Goal: Learn about a topic

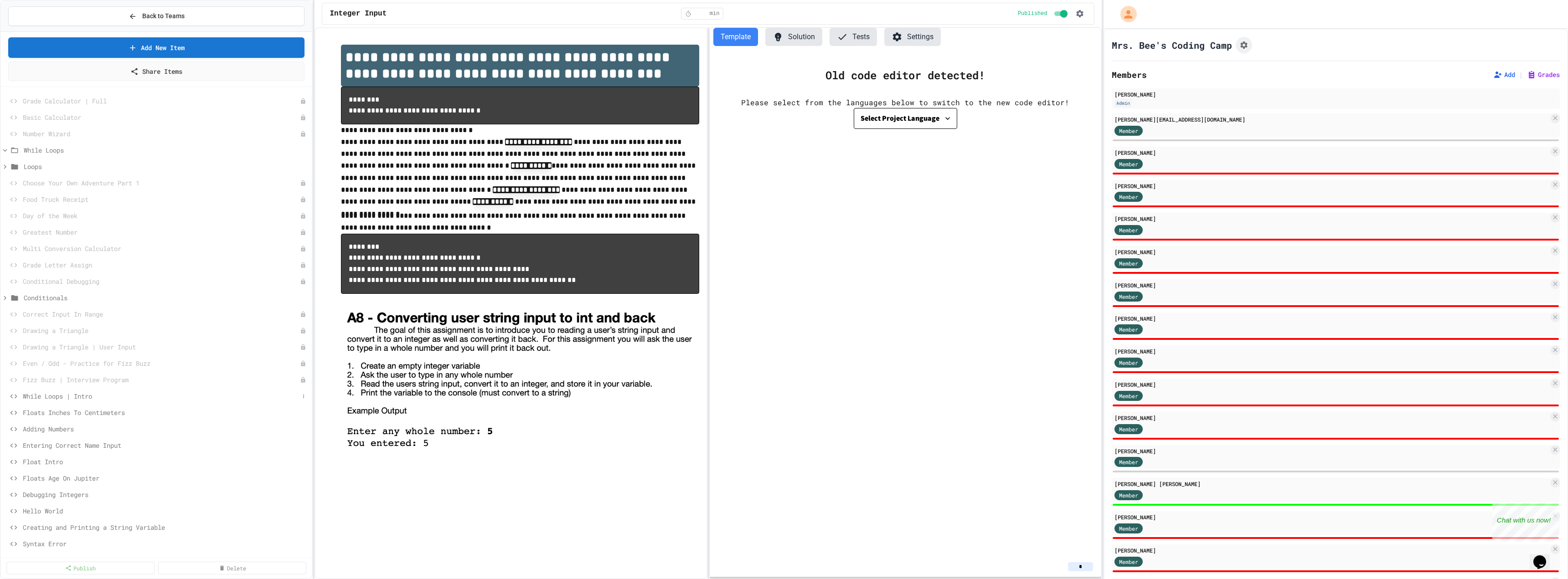
click at [42, 398] on span "While Loops | Intro" at bounding box center [160, 396] width 277 height 10
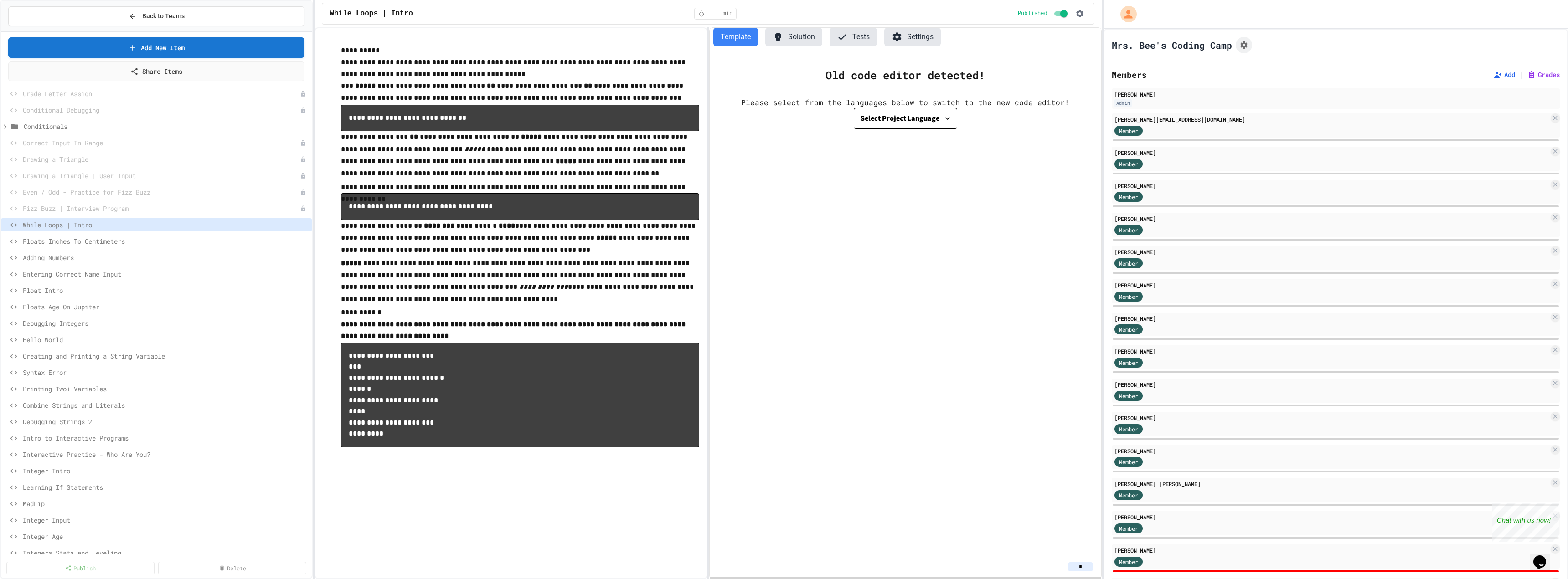
scroll to position [182, 0]
click at [116, 388] on div "Combine Strings and Literals" at bounding box center [156, 394] width 310 height 13
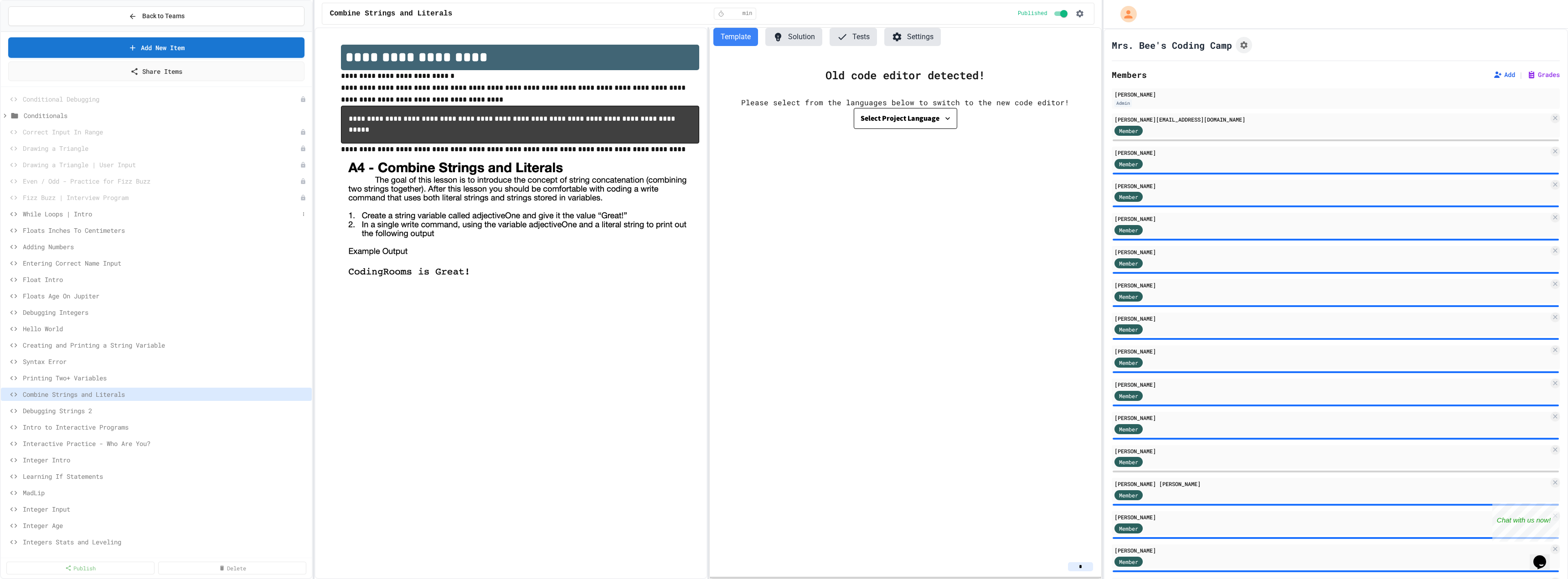
click at [75, 218] on span "While Loops | Intro" at bounding box center [160, 213] width 277 height 10
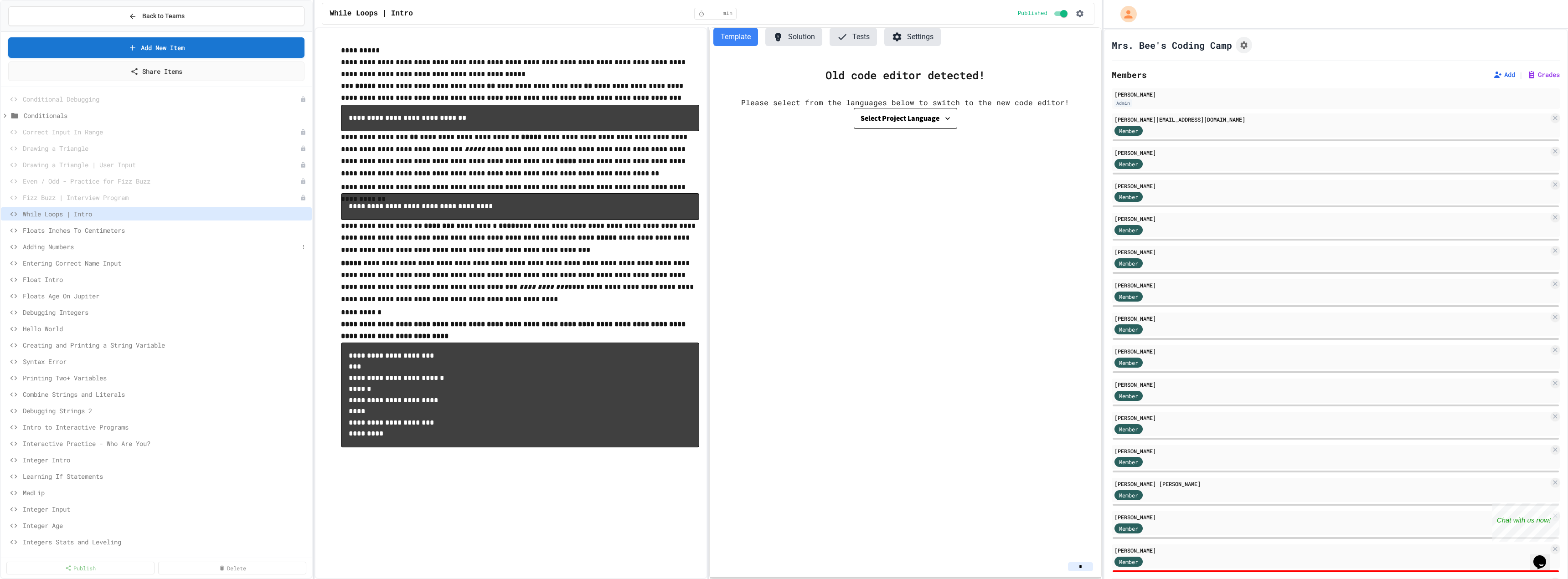
click at [69, 242] on span "Adding Numbers" at bounding box center [160, 246] width 277 height 10
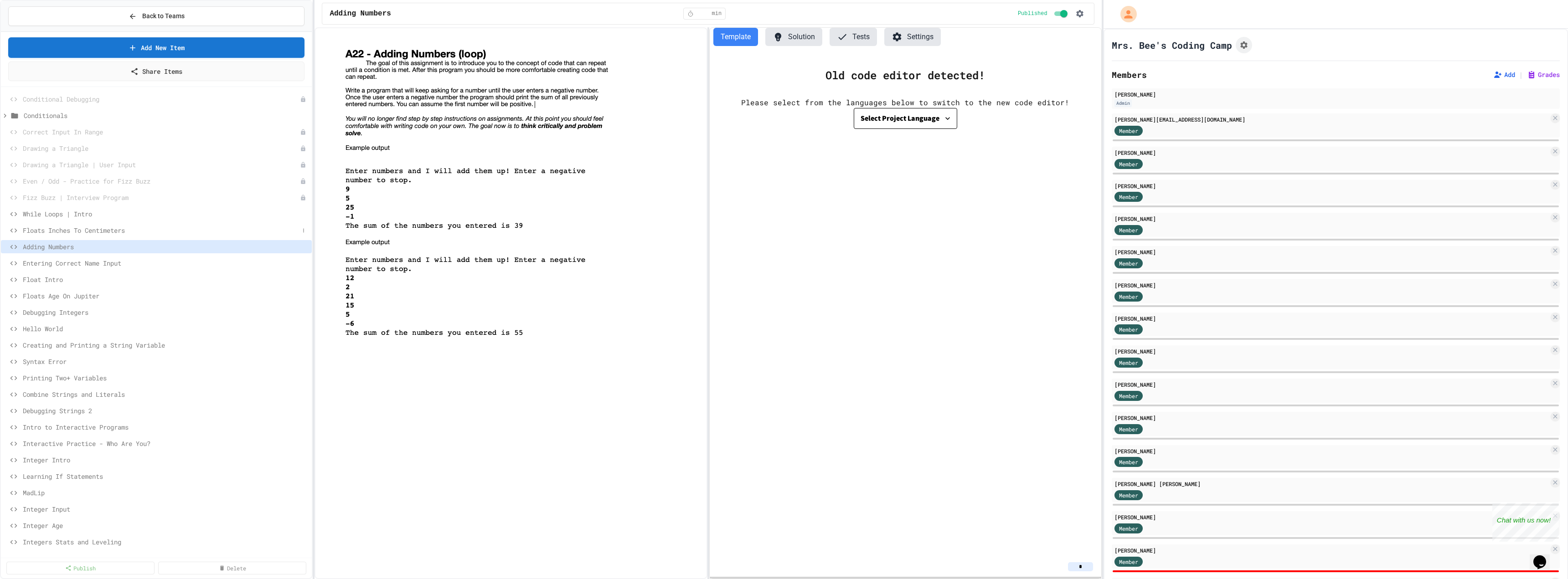
click at [73, 233] on span "Floats Inches To Centimeters" at bounding box center [160, 230] width 277 height 10
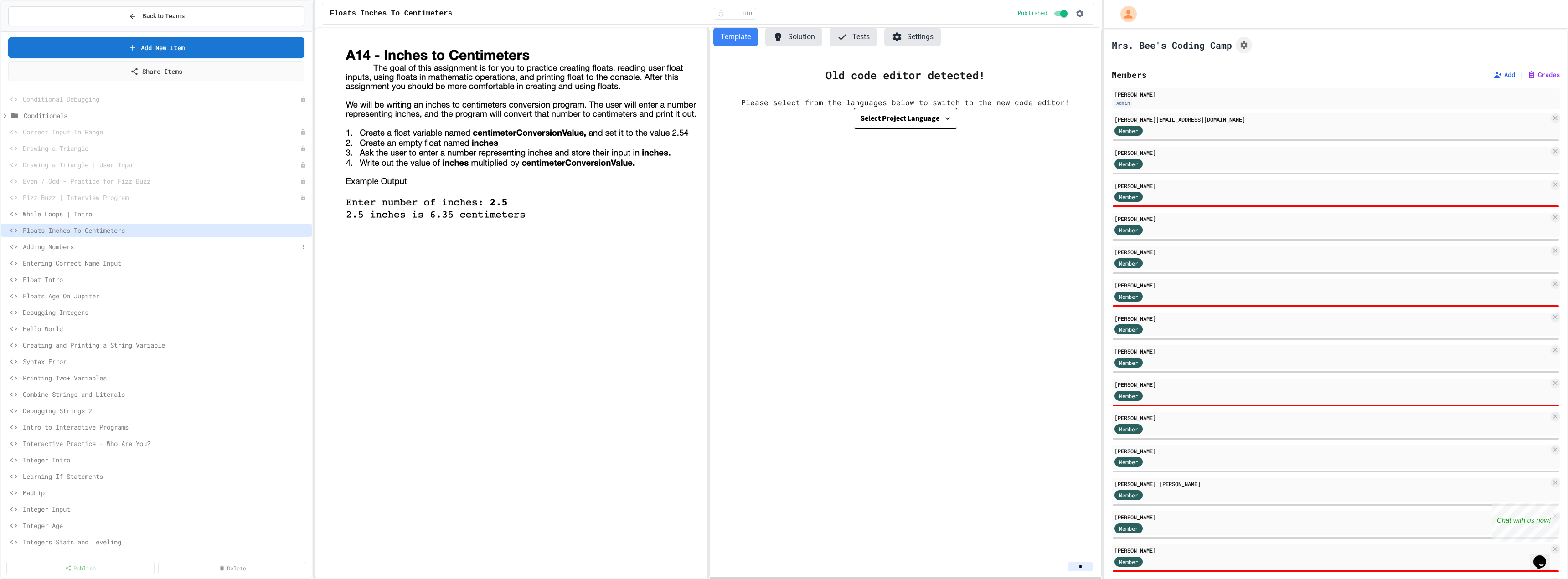
click at [70, 250] on span "Adding Numbers" at bounding box center [160, 246] width 277 height 10
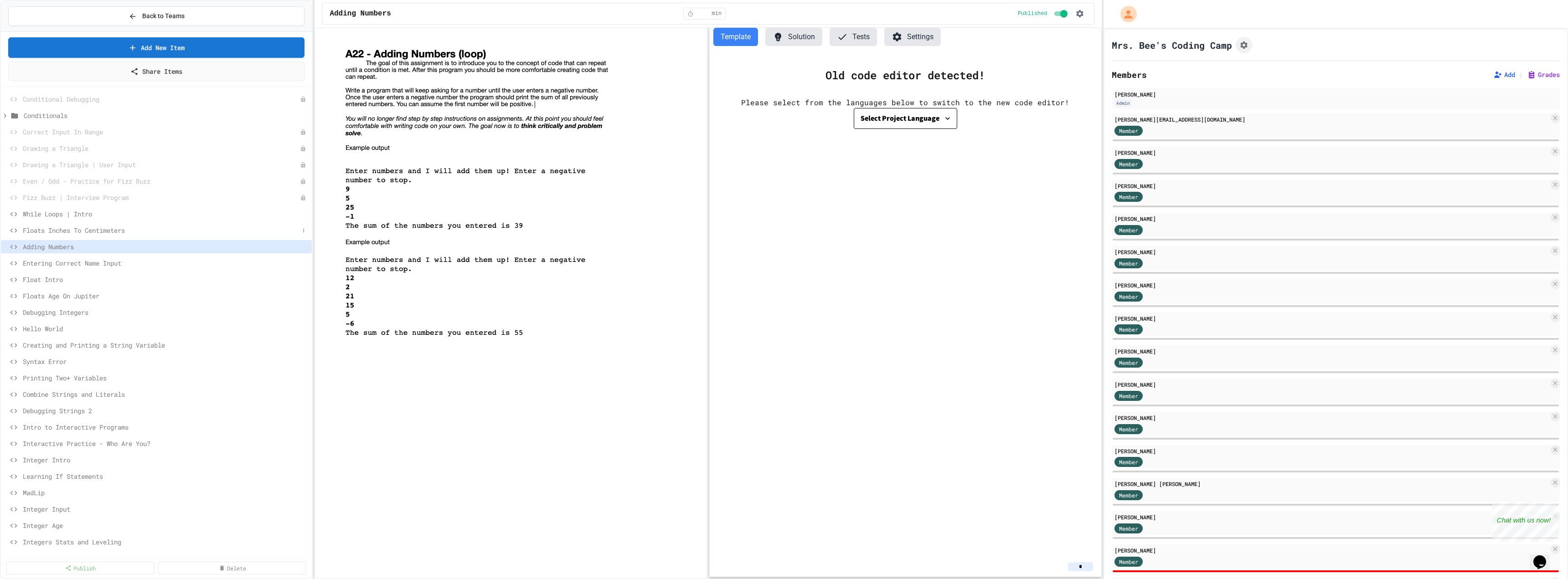
click at [77, 234] on span "Floats Inches To Centimeters" at bounding box center [160, 230] width 277 height 10
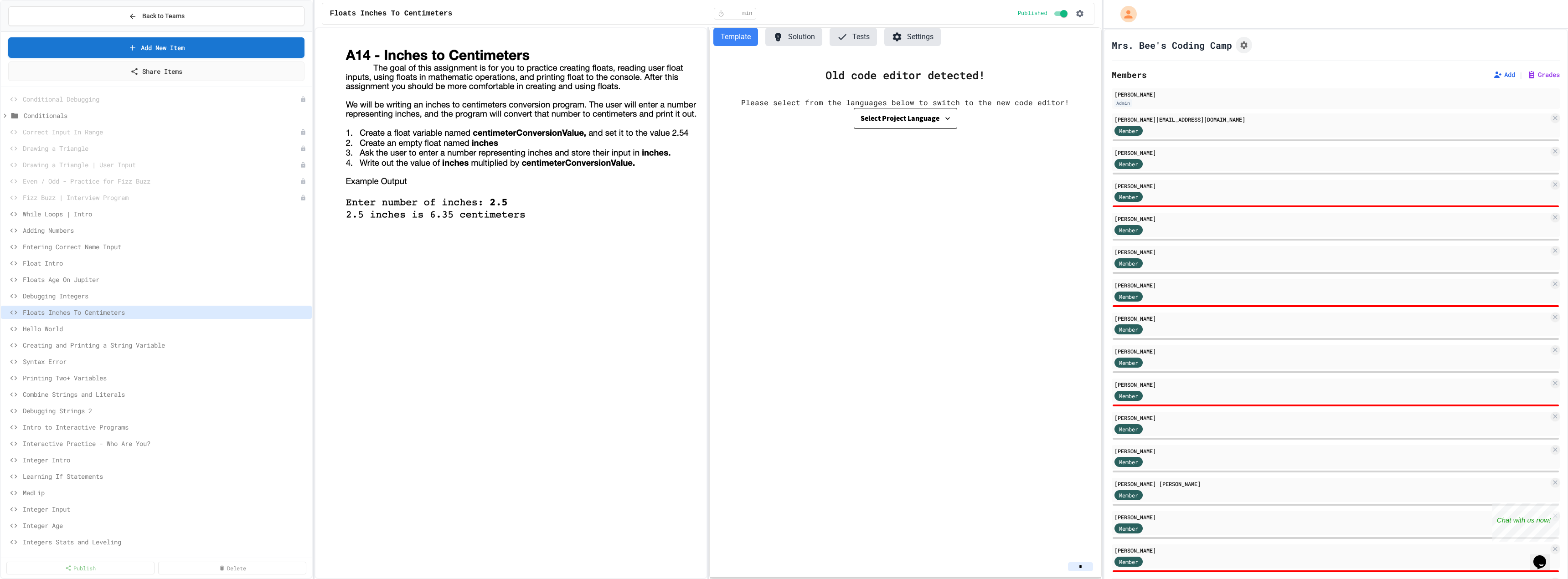
scroll to position [250, 0]
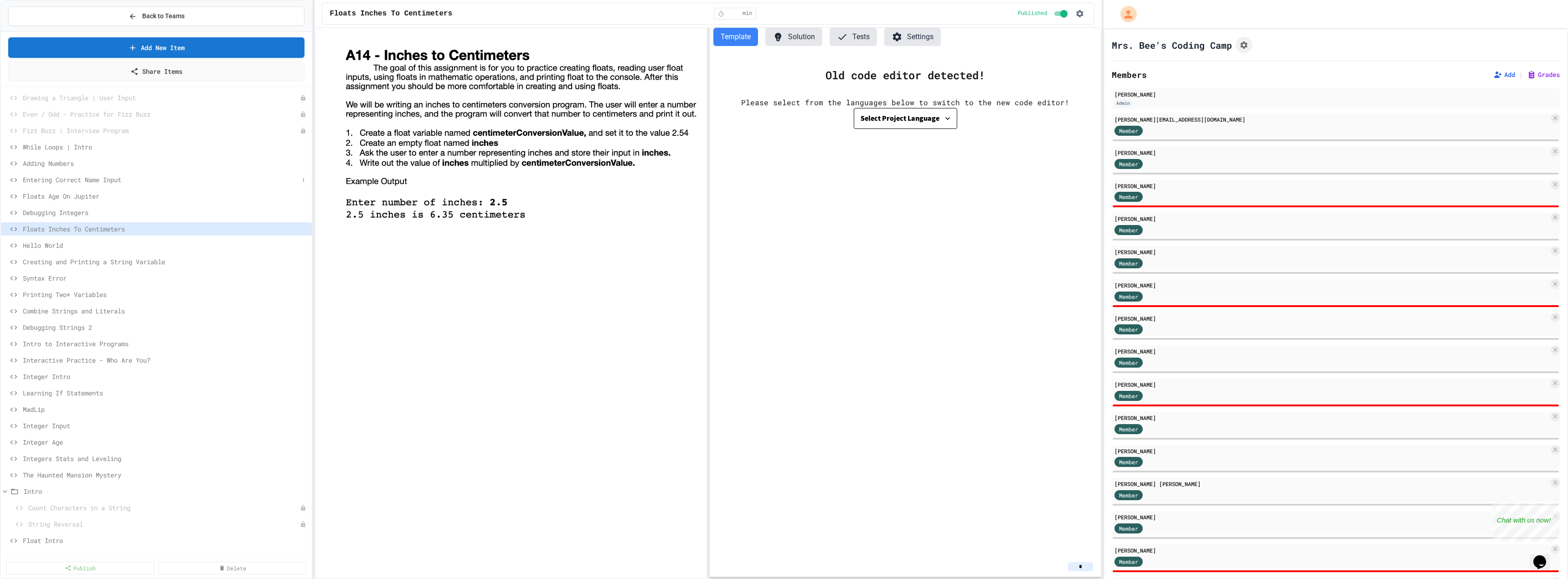
click at [74, 178] on span "Entering Correct Name Input" at bounding box center [160, 179] width 277 height 10
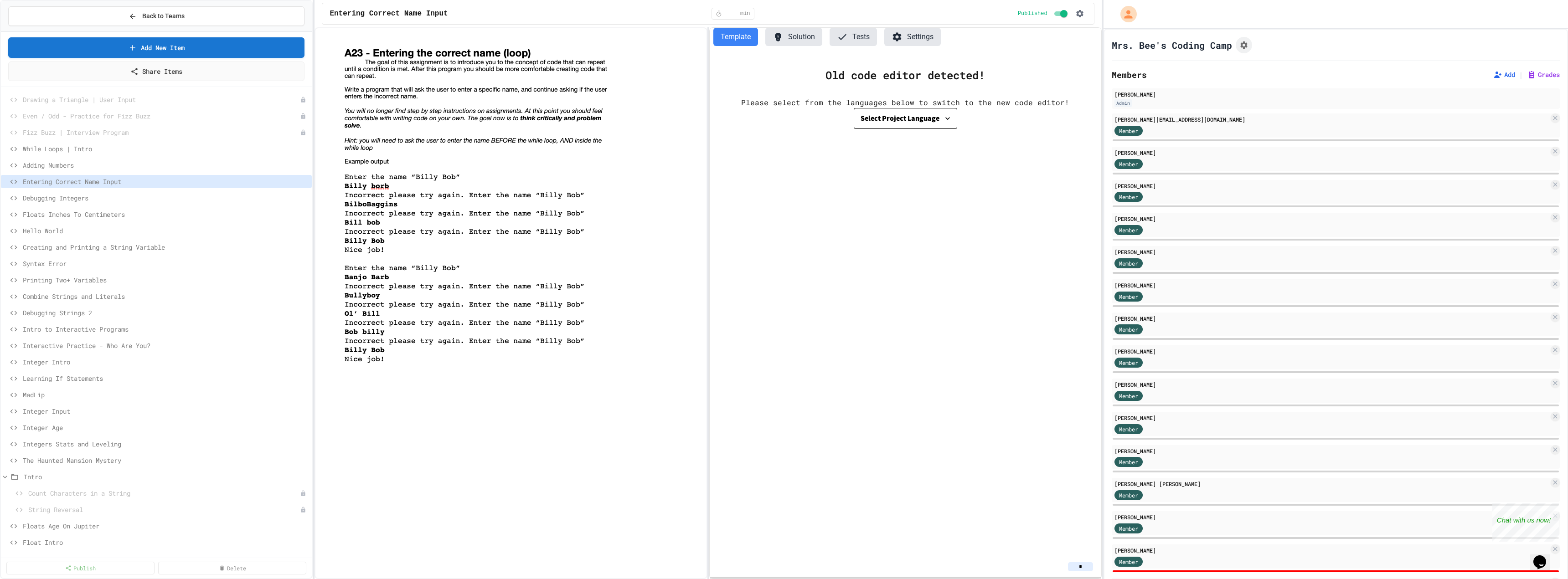
scroll to position [250, 0]
click at [85, 196] on span "Debugging Integers" at bounding box center [160, 196] width 277 height 10
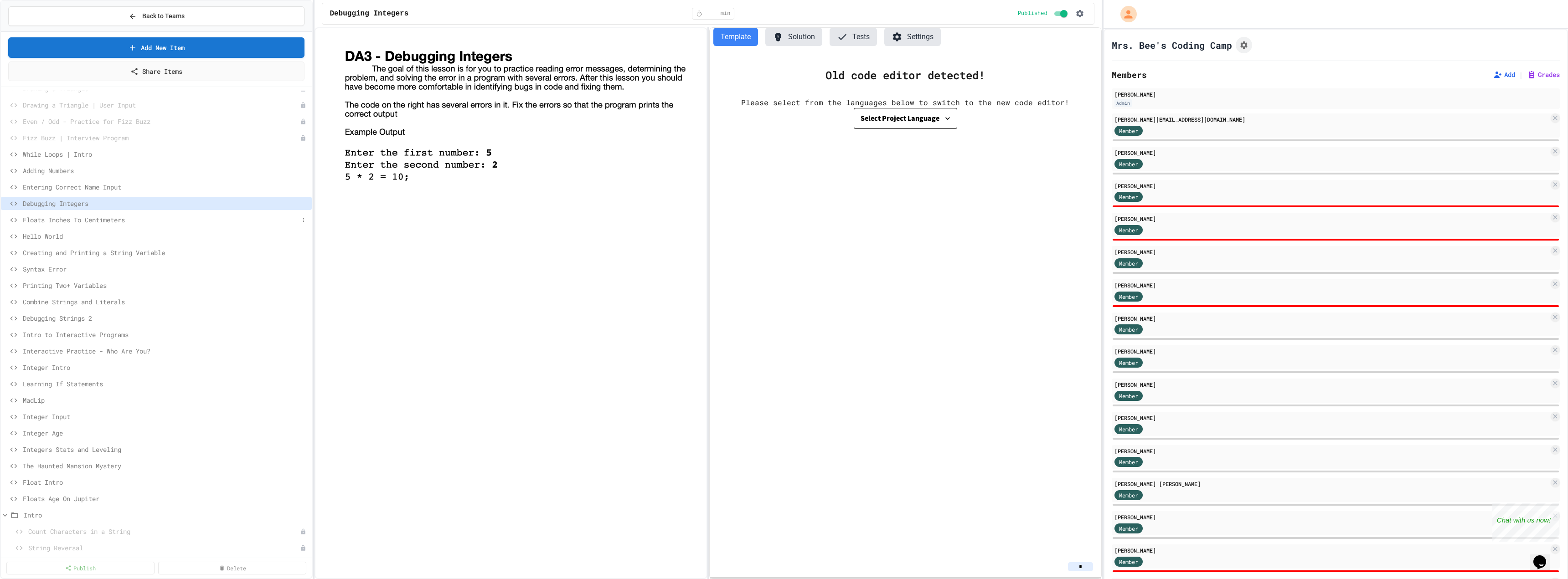
click at [82, 224] on span "Floats Inches To Centimeters" at bounding box center [160, 219] width 277 height 10
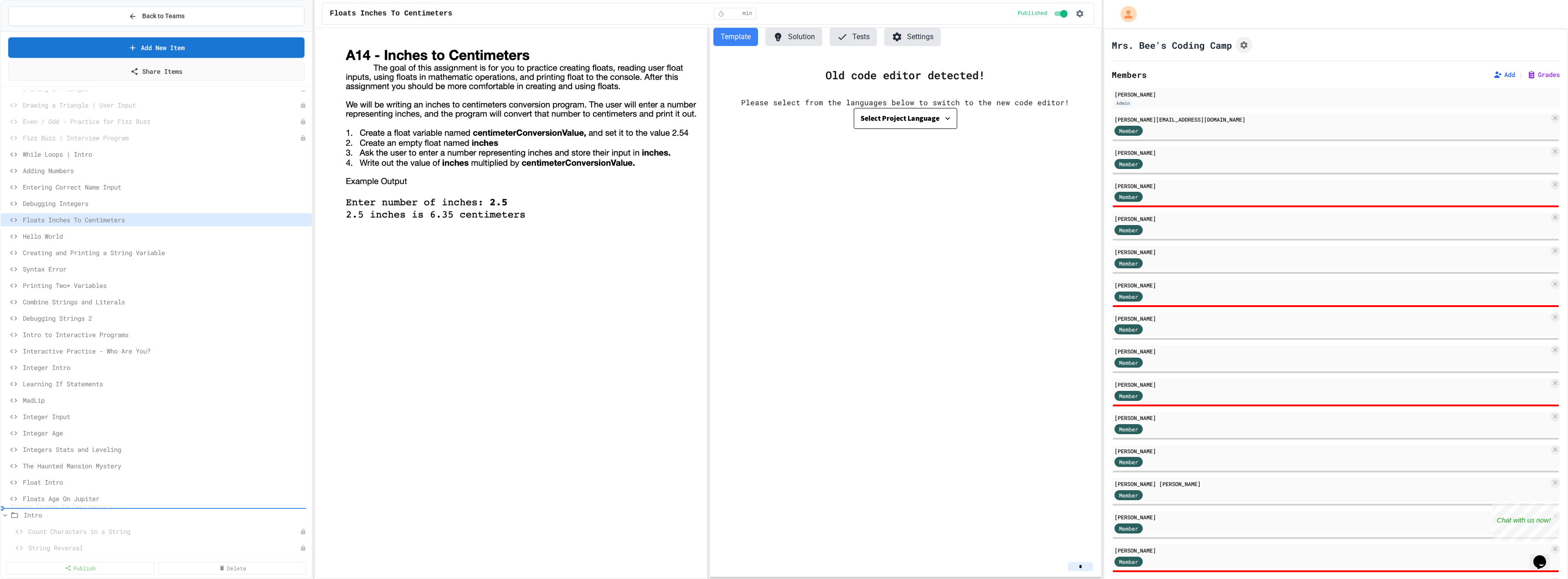
scroll to position [242, 0]
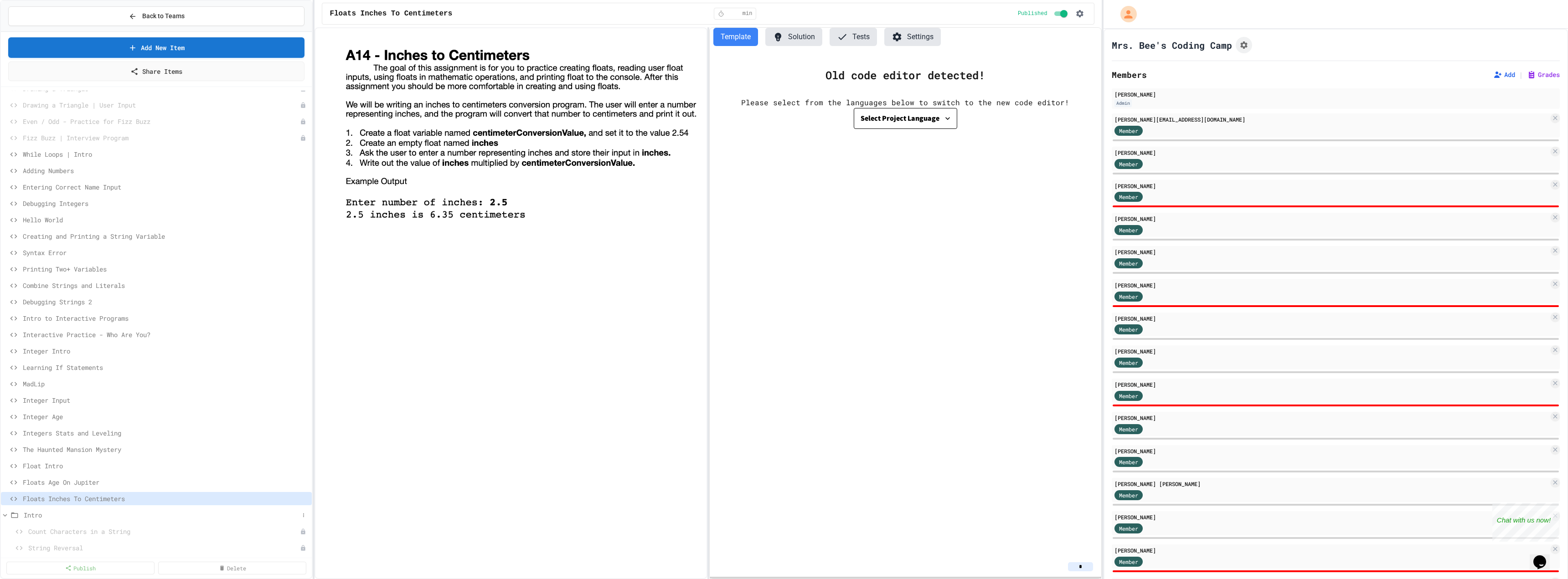
click at [3, 515] on icon at bounding box center [4, 515] width 8 height 8
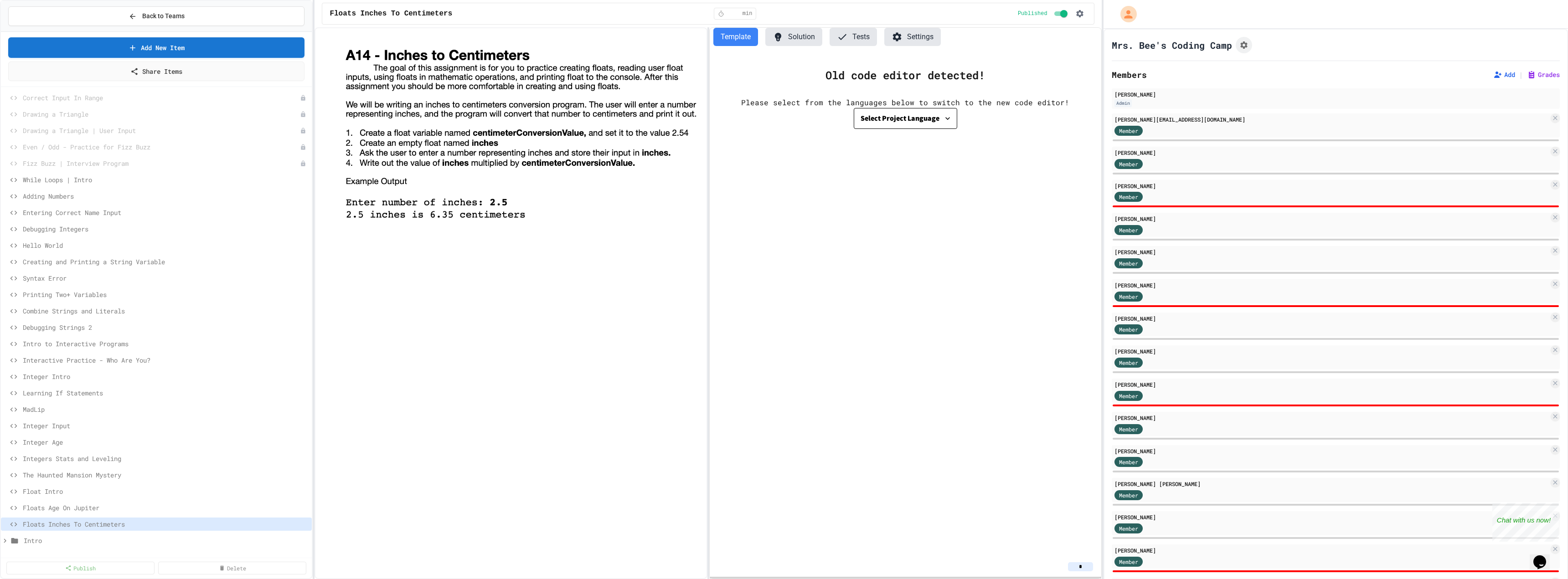
scroll to position [217, 0]
click at [50, 164] on span "Fizz Buzz | Interview Program" at bounding box center [156, 163] width 268 height 10
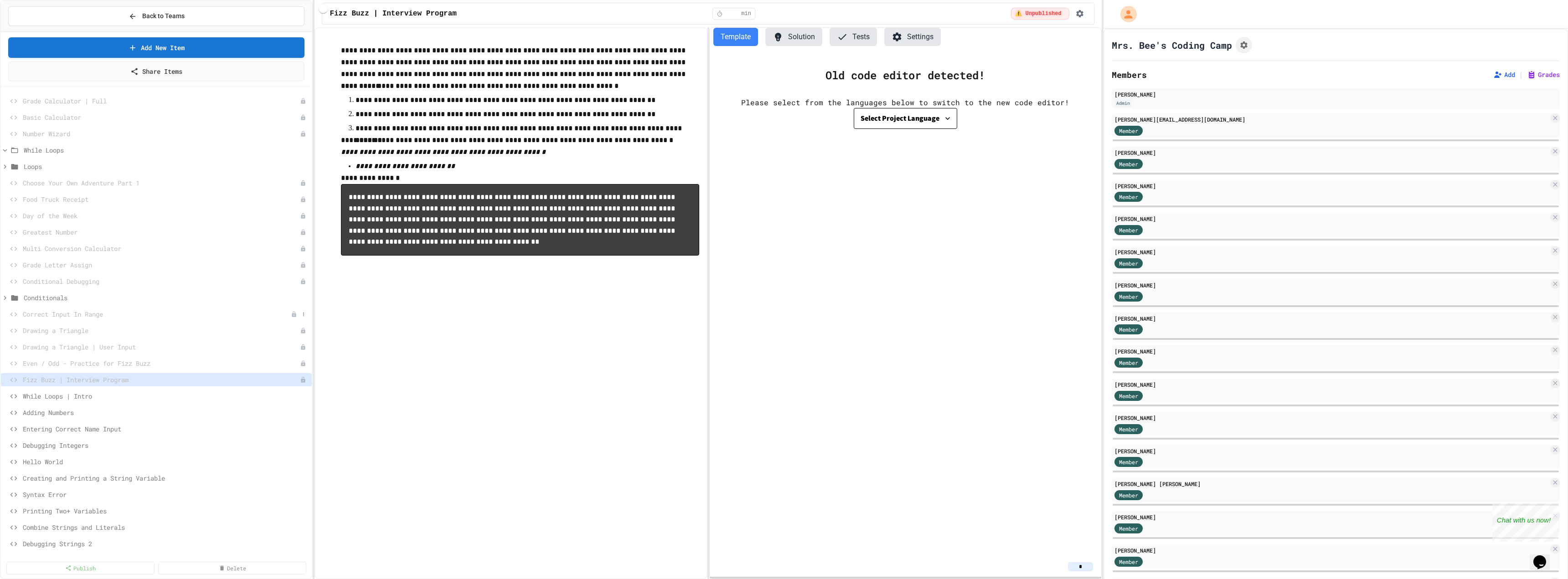
click at [71, 310] on span "Correct Input In Range" at bounding box center [156, 314] width 268 height 10
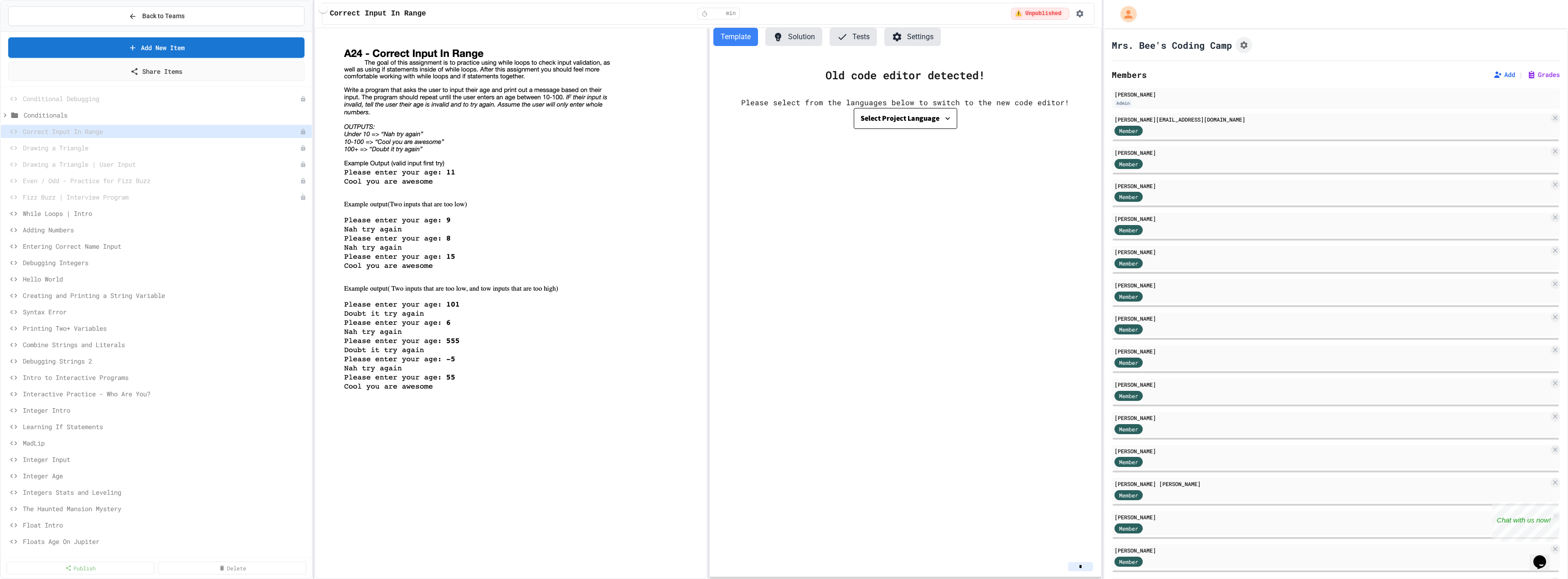
scroll to position [217, 0]
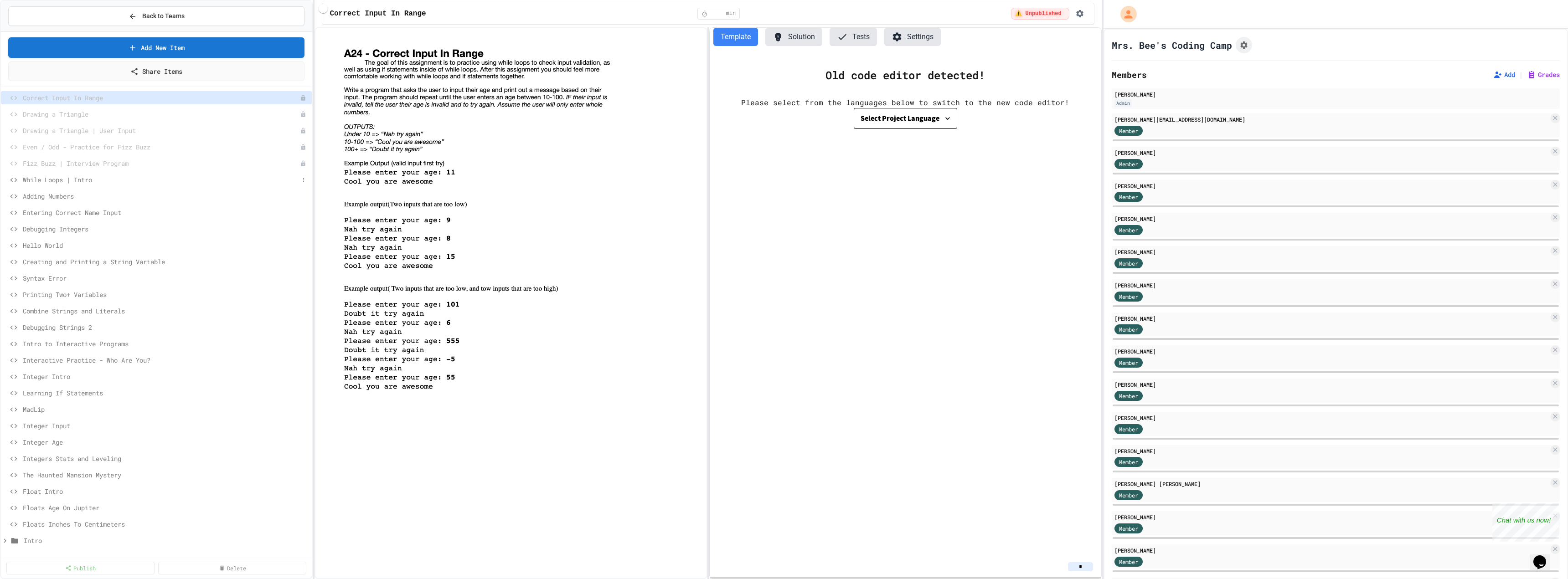
click at [62, 181] on span "While Loops | Intro" at bounding box center [160, 179] width 277 height 10
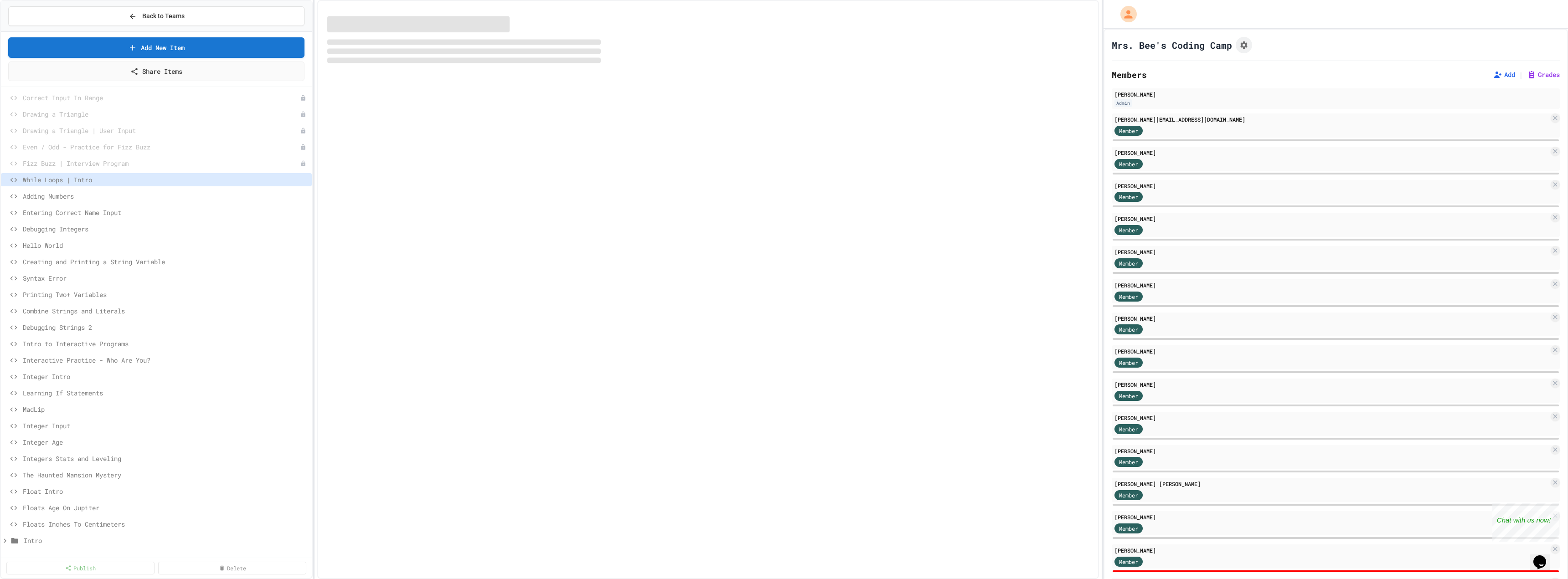
scroll to position [209, 0]
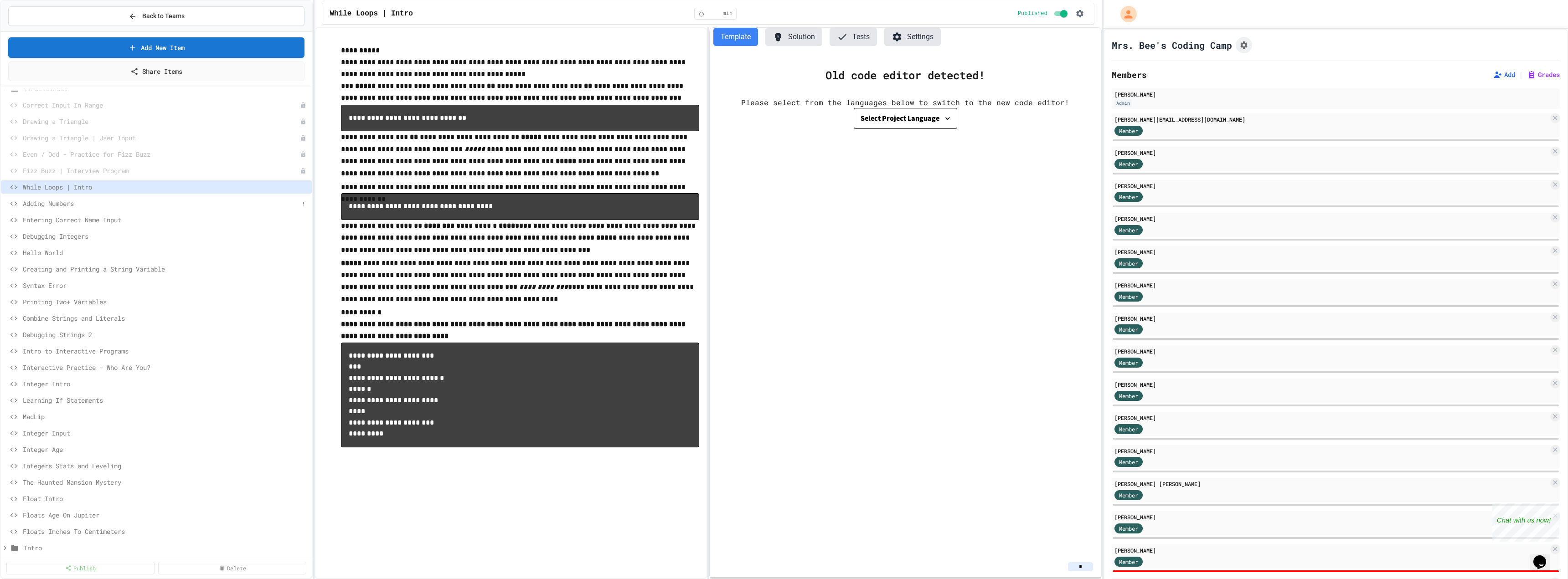
click at [55, 199] on span "Adding Numbers" at bounding box center [160, 203] width 277 height 10
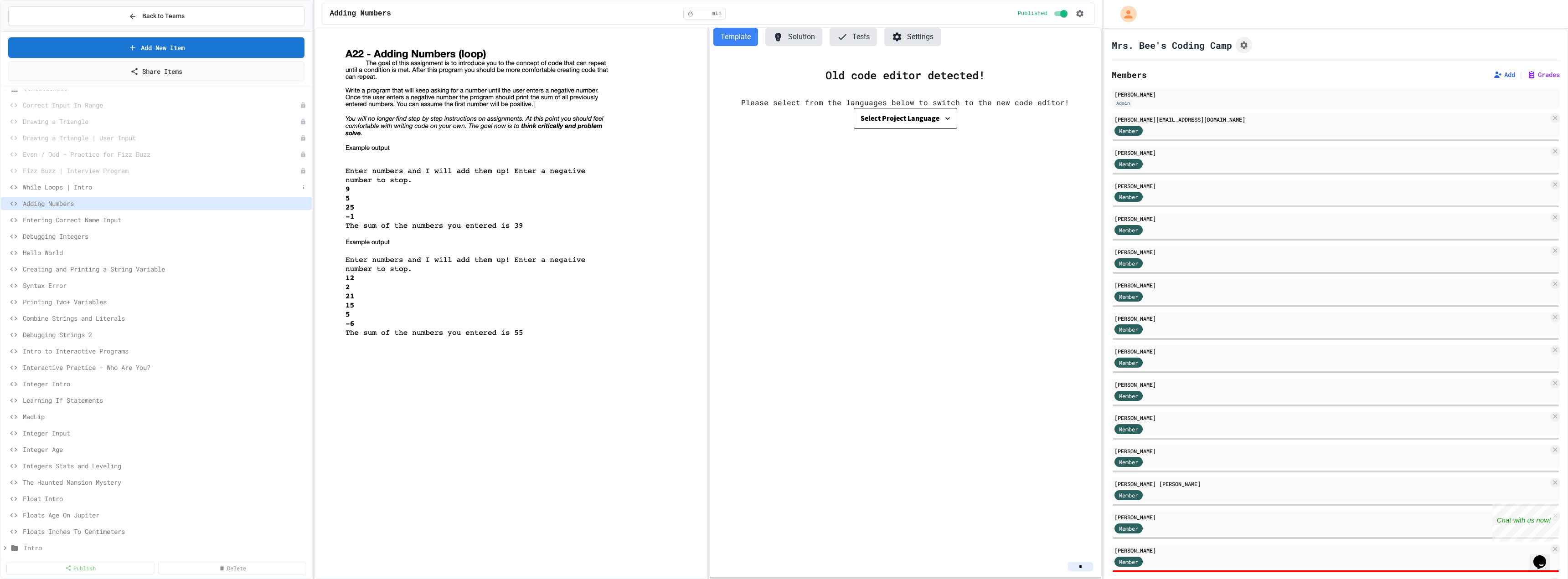
click at [99, 188] on span "While Loops | Intro" at bounding box center [160, 186] width 277 height 10
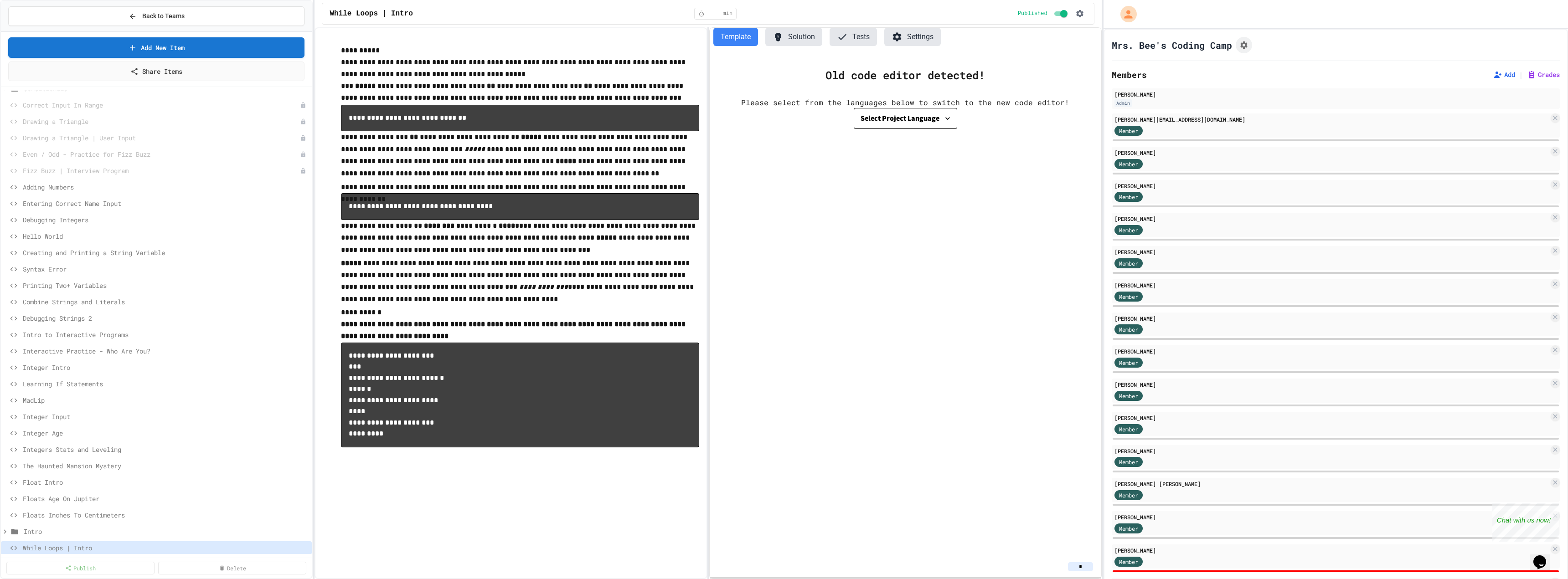
scroll to position [209, 0]
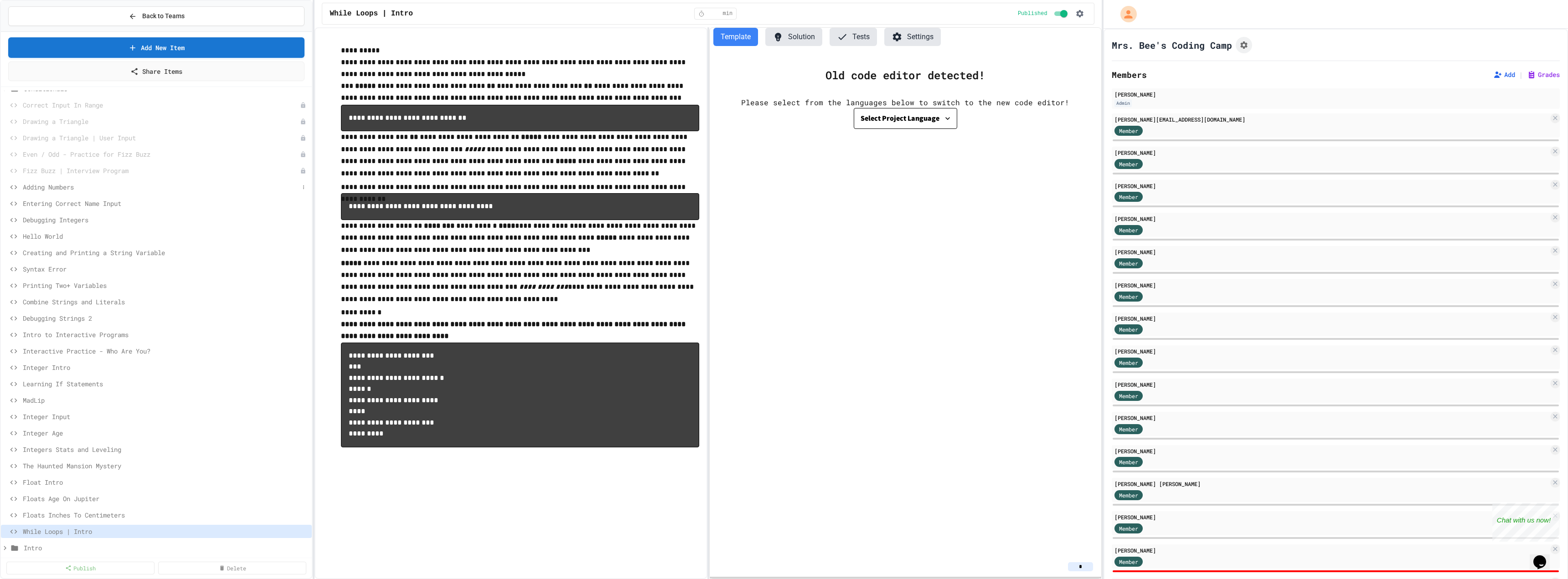
click at [62, 189] on span "Adding Numbers" at bounding box center [160, 186] width 277 height 10
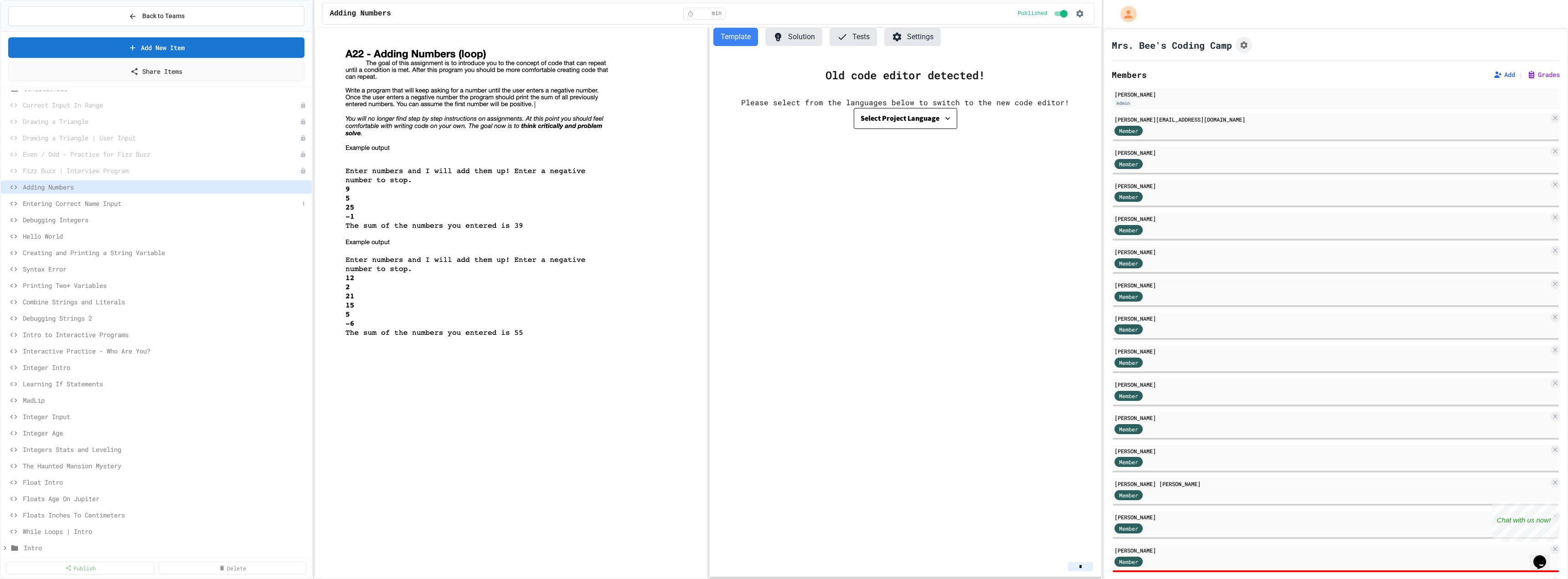
click at [66, 203] on span "Entering Correct Name Input" at bounding box center [160, 203] width 277 height 10
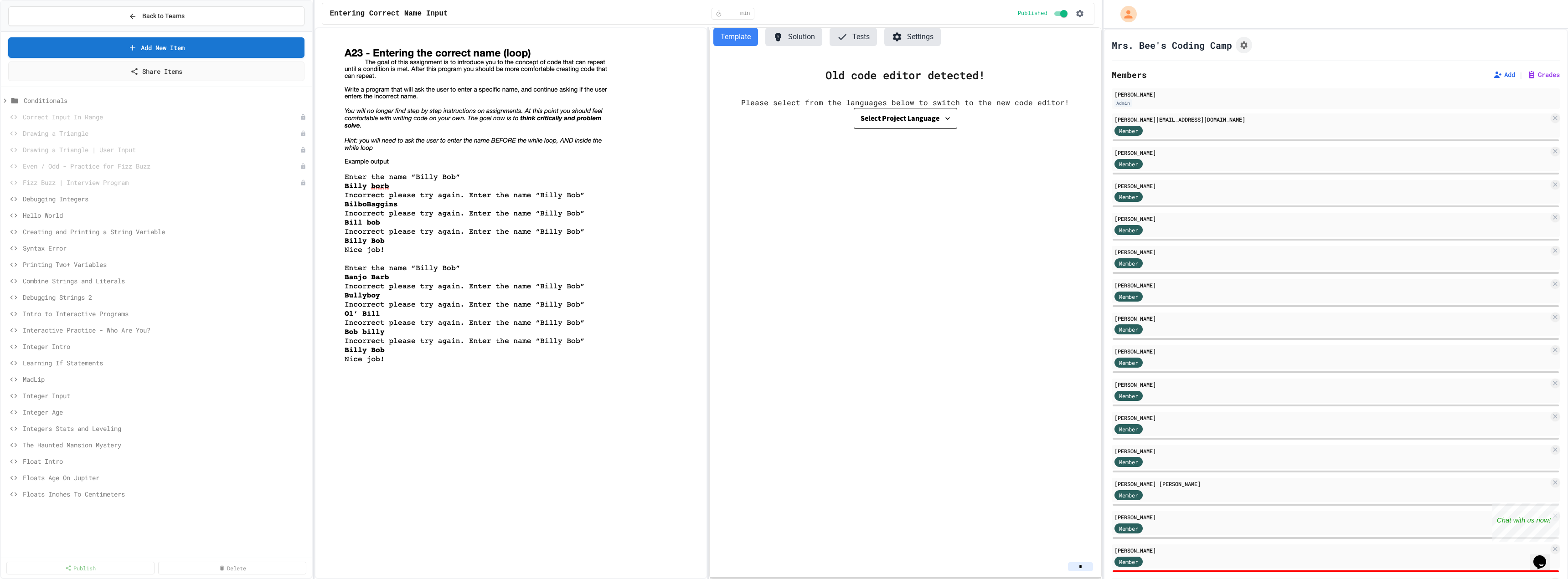
scroll to position [209, 0]
click at [94, 108] on span "Correct Input In Range" at bounding box center [156, 105] width 268 height 10
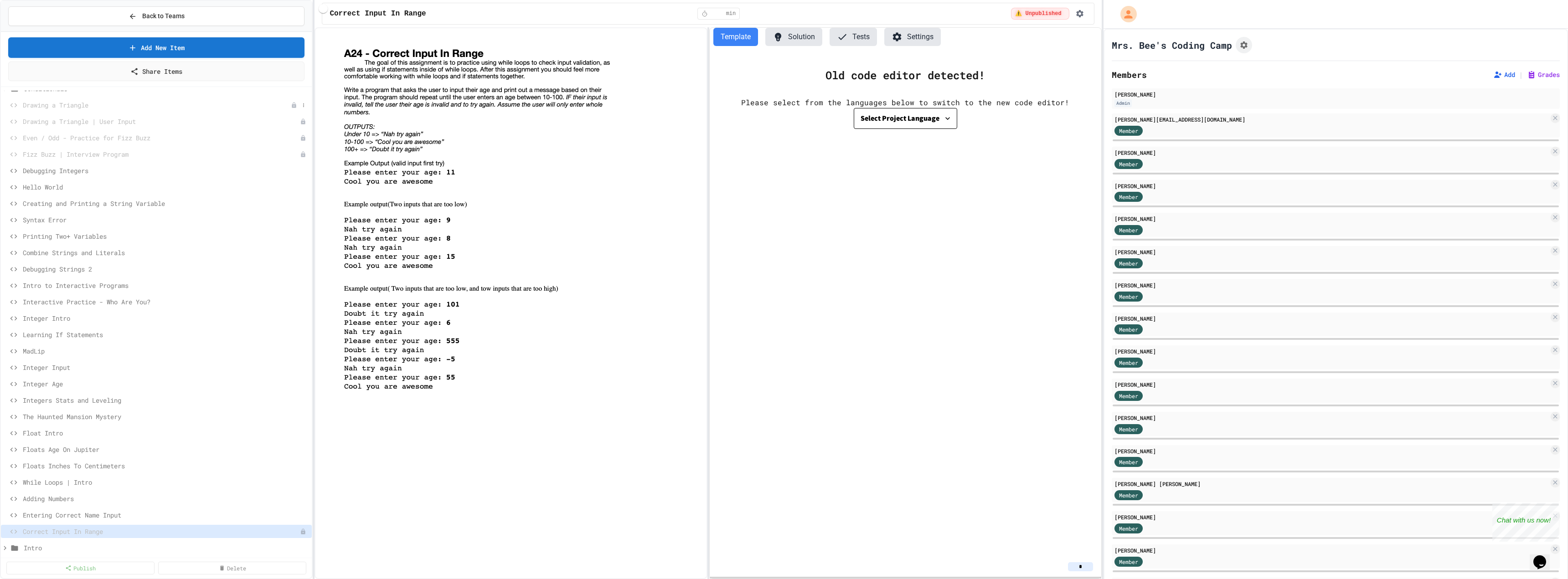
click at [75, 106] on span "Drawing a Triangle" at bounding box center [156, 105] width 268 height 10
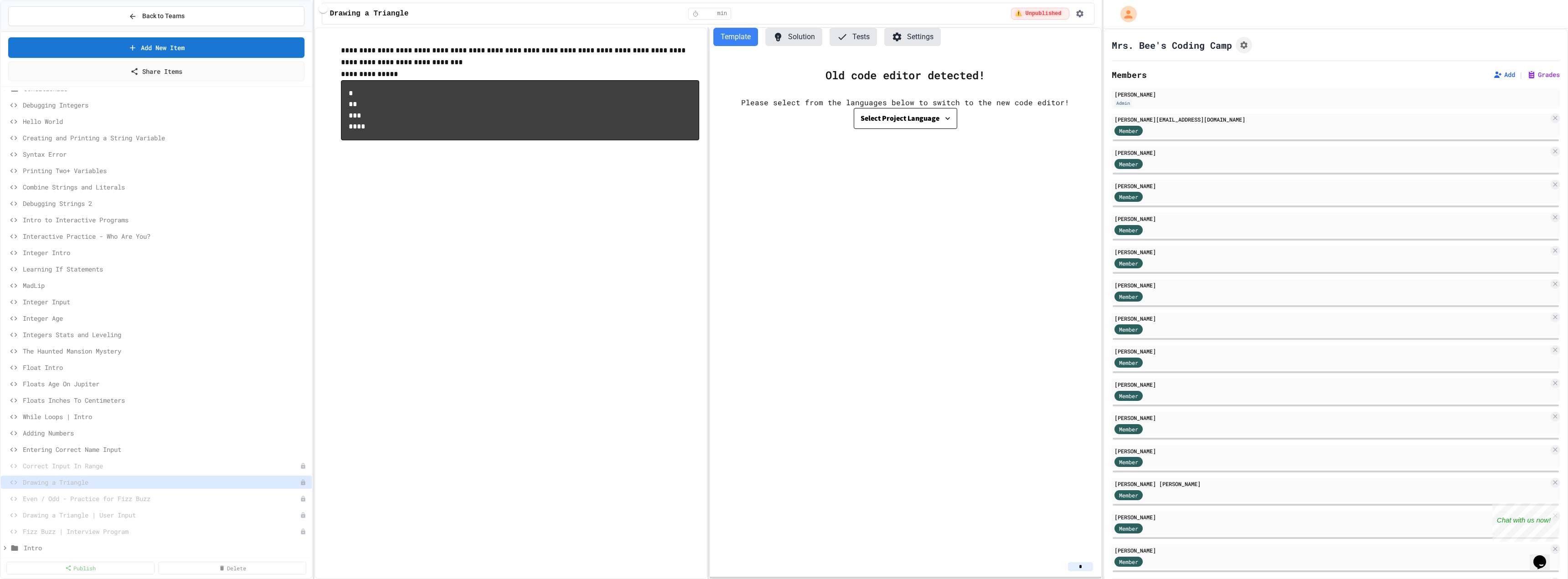
click at [113, 474] on div "Correct Input In Range" at bounding box center [156, 467] width 310 height 16
click at [116, 473] on div "Correct Input In Range" at bounding box center [156, 467] width 310 height 16
click at [96, 469] on span "Correct Input In Range" at bounding box center [156, 465] width 268 height 10
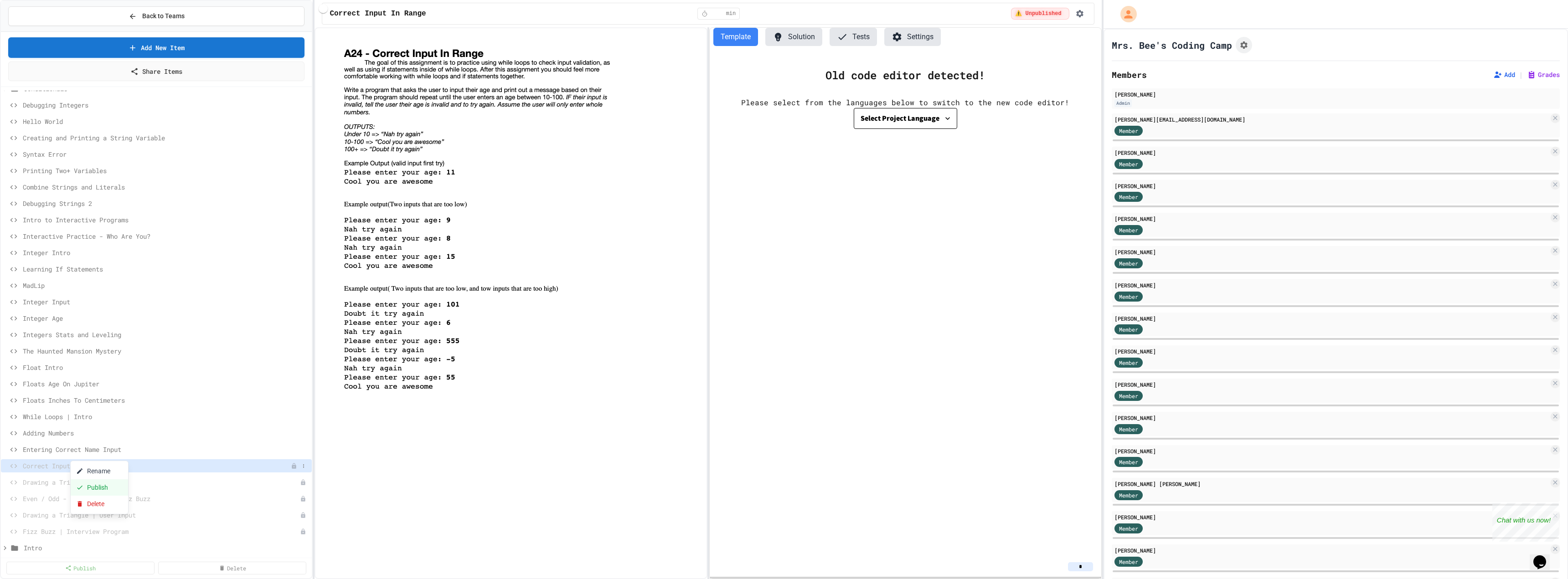
click at [101, 483] on button "Publish" at bounding box center [99, 487] width 57 height 16
click at [127, 504] on button "Publish" at bounding box center [125, 509] width 57 height 16
click at [125, 520] on button "Publish" at bounding box center [128, 524] width 57 height 16
click at [134, 536] on button "Publish" at bounding box center [141, 537] width 57 height 16
click at [119, 530] on span "Fizz Buzz | Interview Program" at bounding box center [156, 531] width 268 height 10
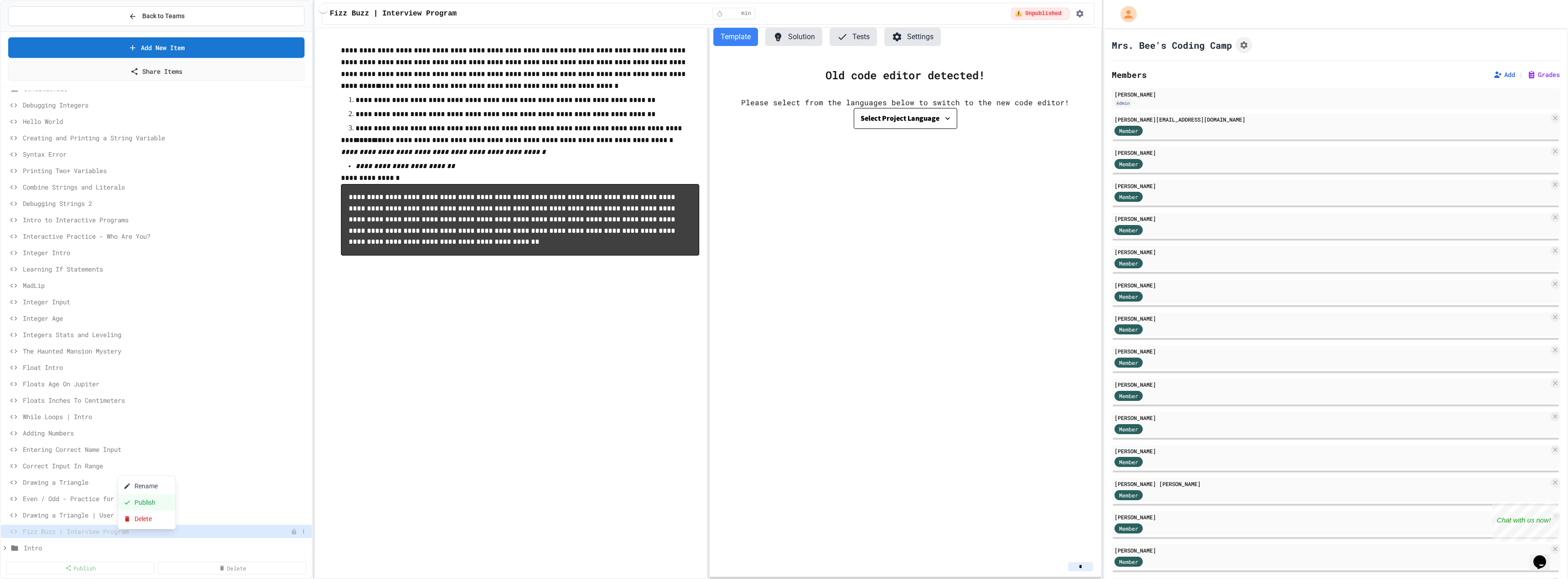
click at [144, 504] on button "Publish" at bounding box center [147, 502] width 57 height 16
